Goal: Check status: Check status

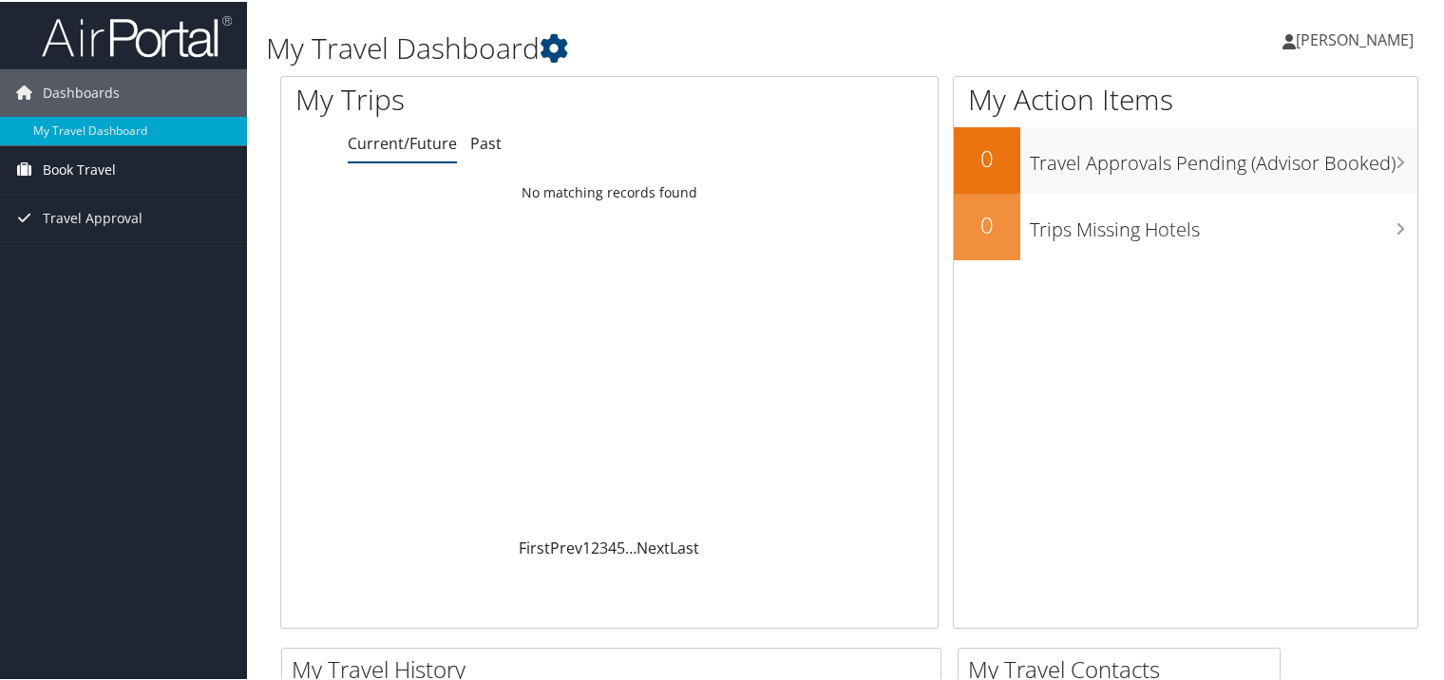
click at [53, 182] on span "Book Travel" at bounding box center [79, 167] width 73 height 47
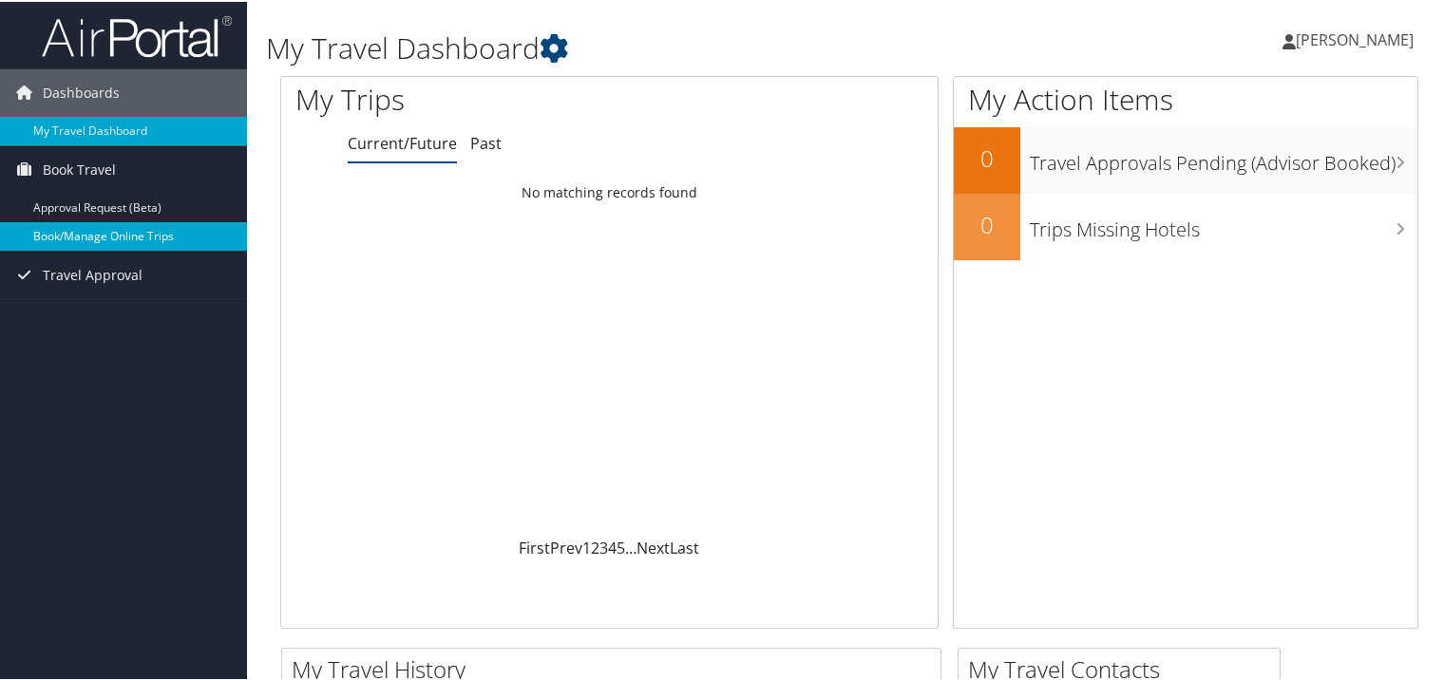
click at [74, 236] on link "Book/Manage Online Trips" at bounding box center [123, 234] width 247 height 28
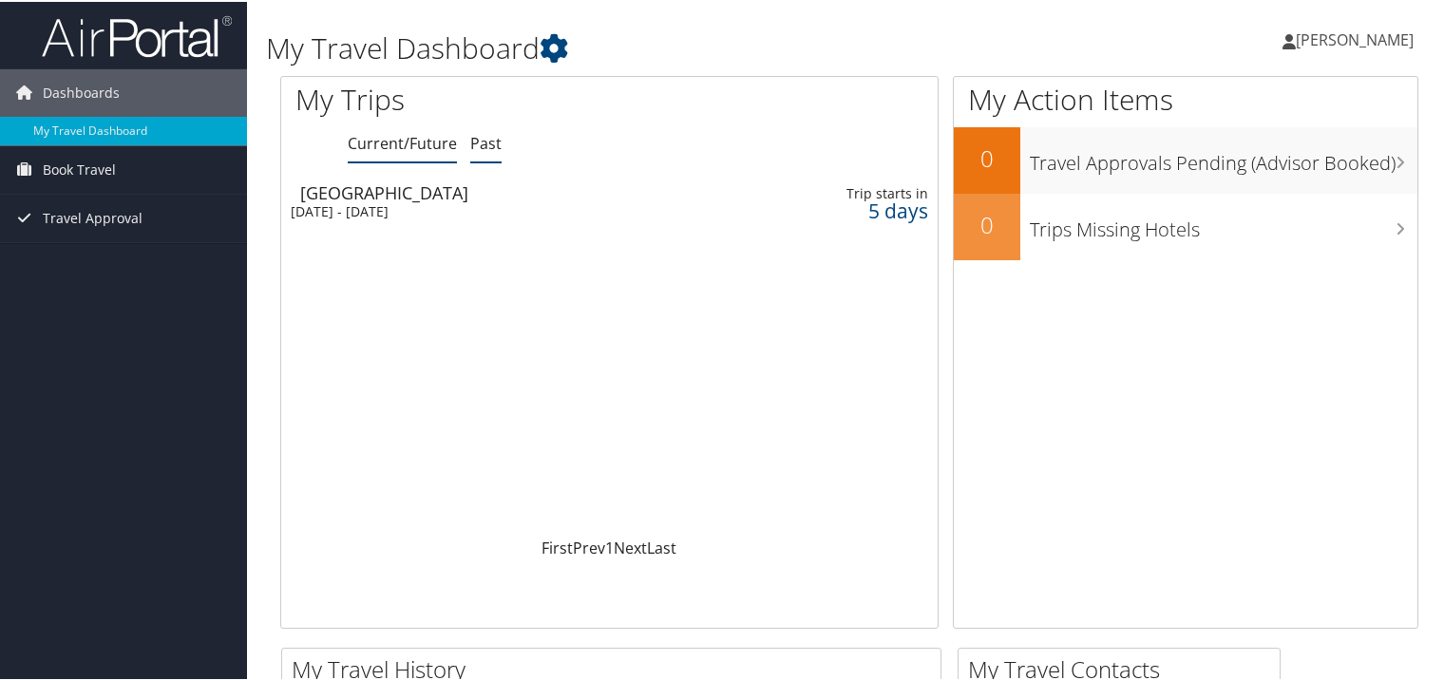
click at [483, 151] on link "Past" at bounding box center [485, 141] width 31 height 21
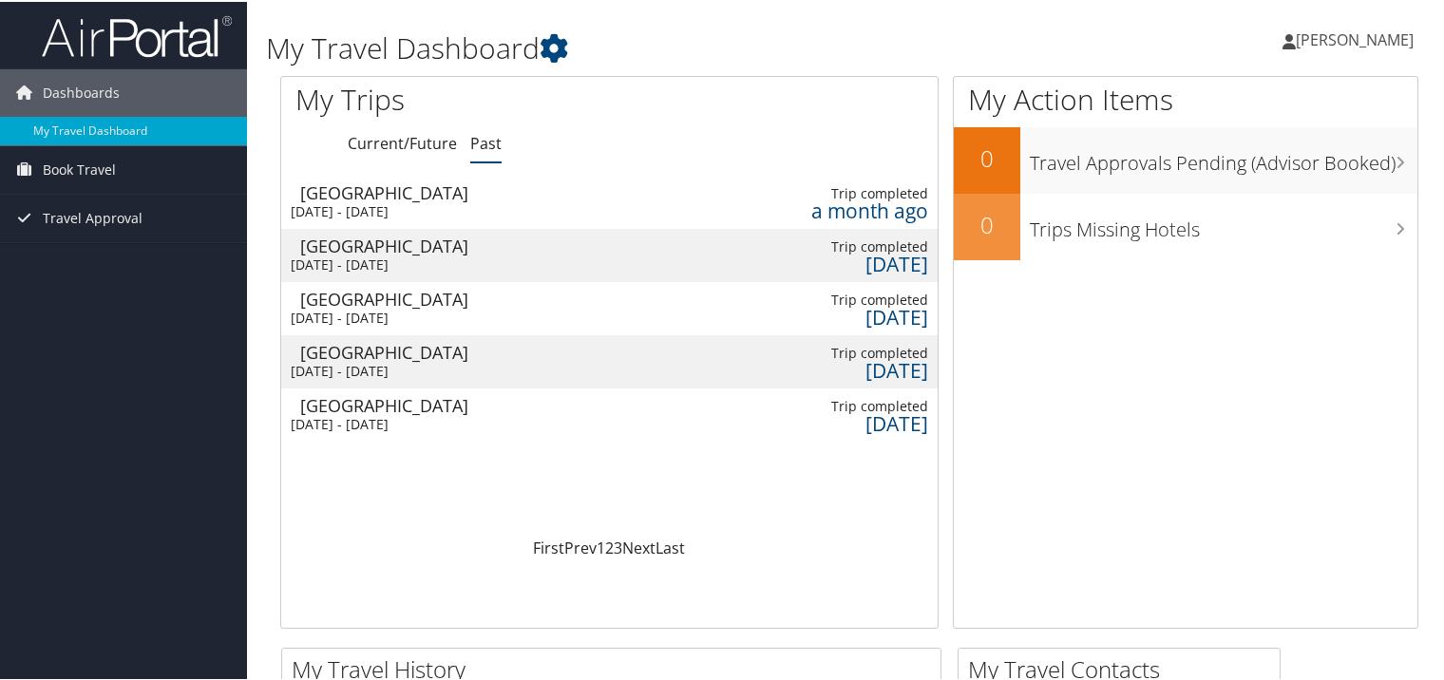
click at [429, 206] on div "Fri 5 Sep 2025 - Fri 12 Sep 2025" at bounding box center [500, 209] width 418 height 17
